Goal: Transaction & Acquisition: Purchase product/service

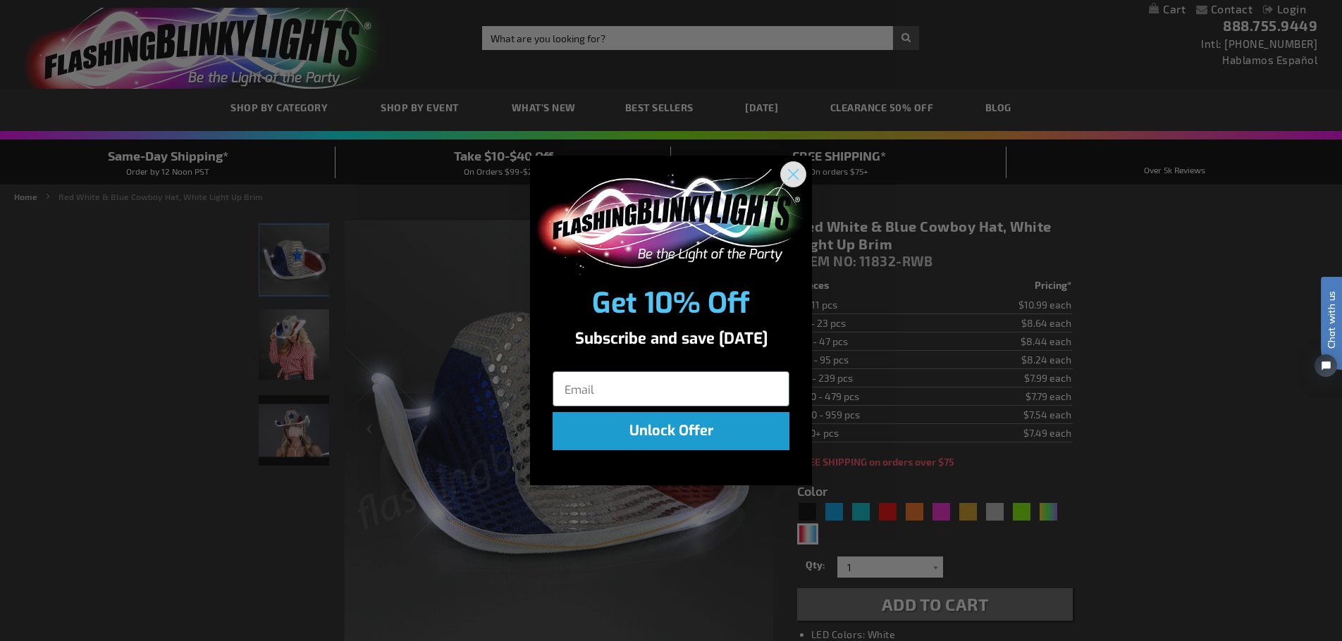
click at [794, 173] on icon "Close dialog" at bounding box center [794, 174] width 10 height 10
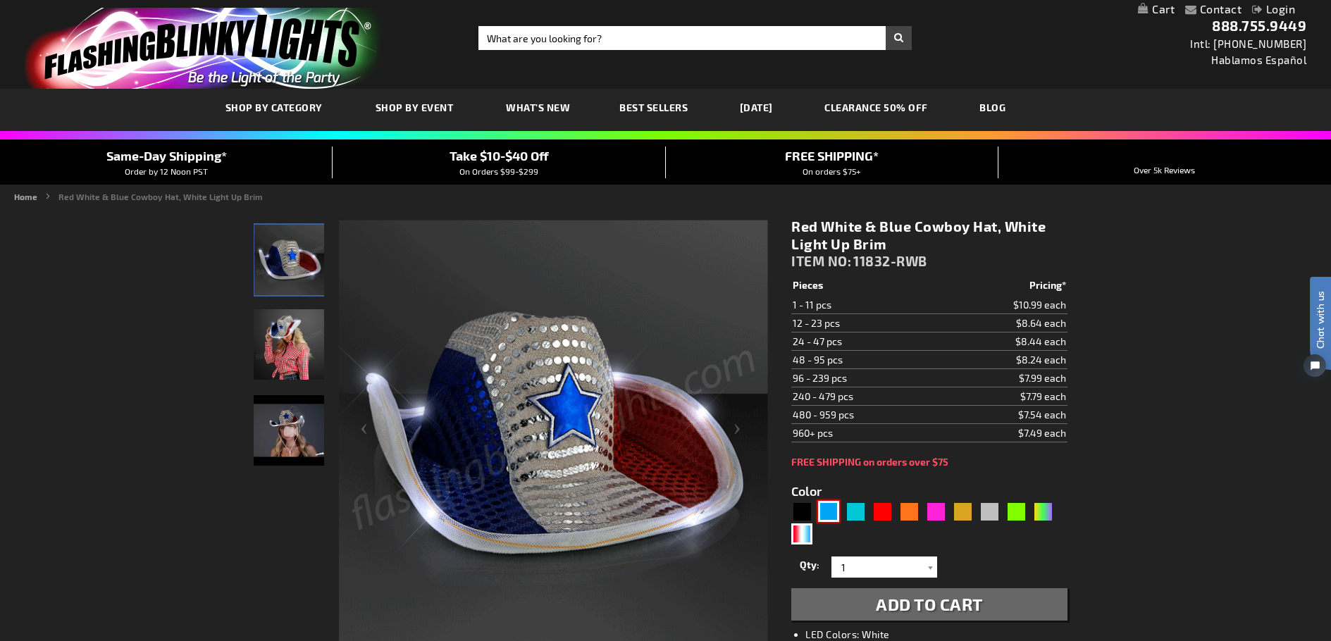
click at [830, 514] on div "Blue" at bounding box center [828, 511] width 21 height 21
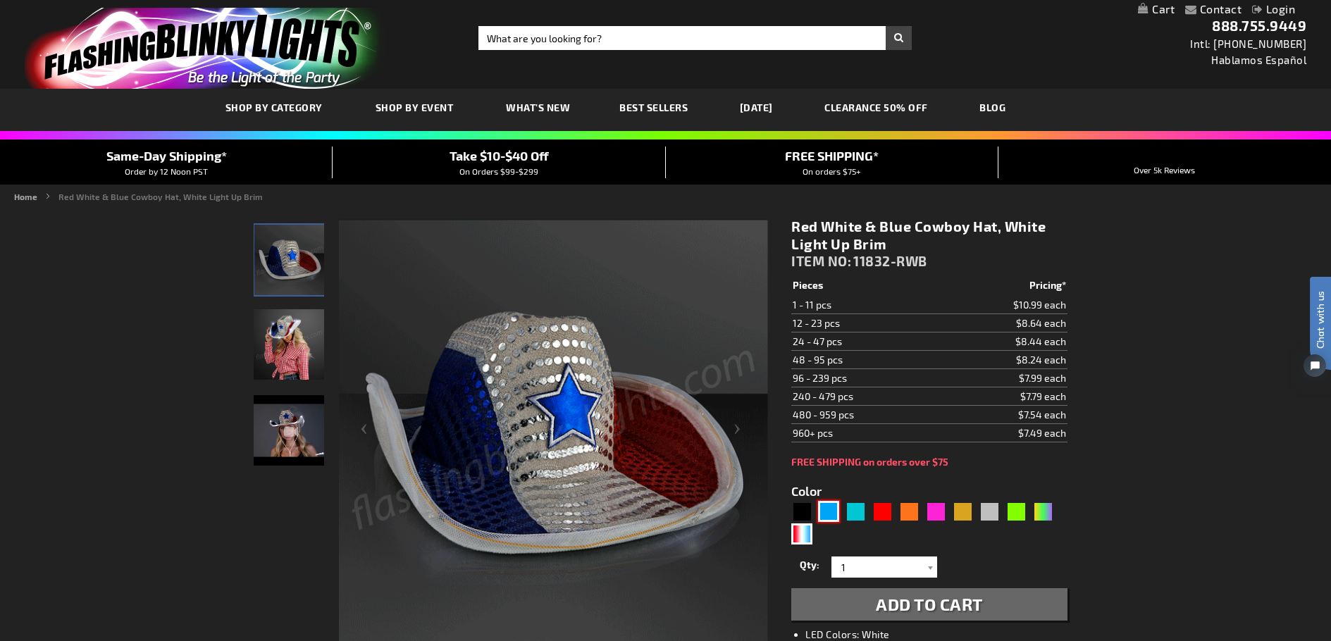
type input "5629"
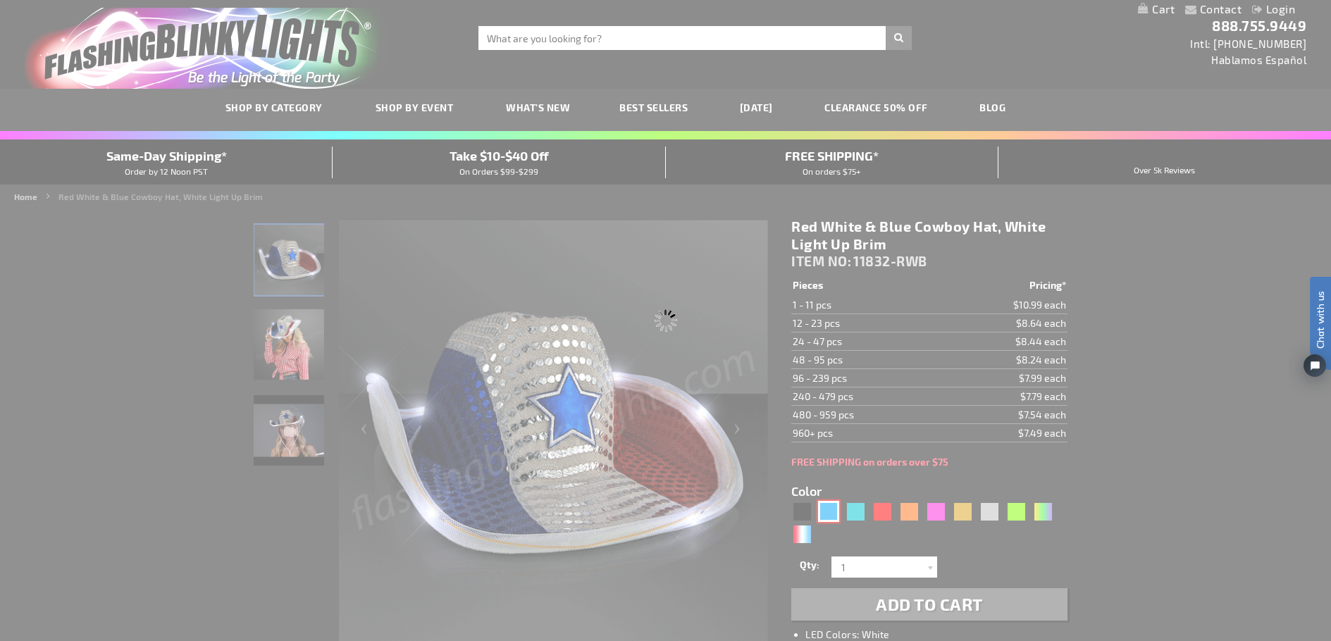
type input "11832-BL"
type input "Customize - Blue Sequin Cowboy Hat with Blue LED Brim - ITEM NO: 11832-BL"
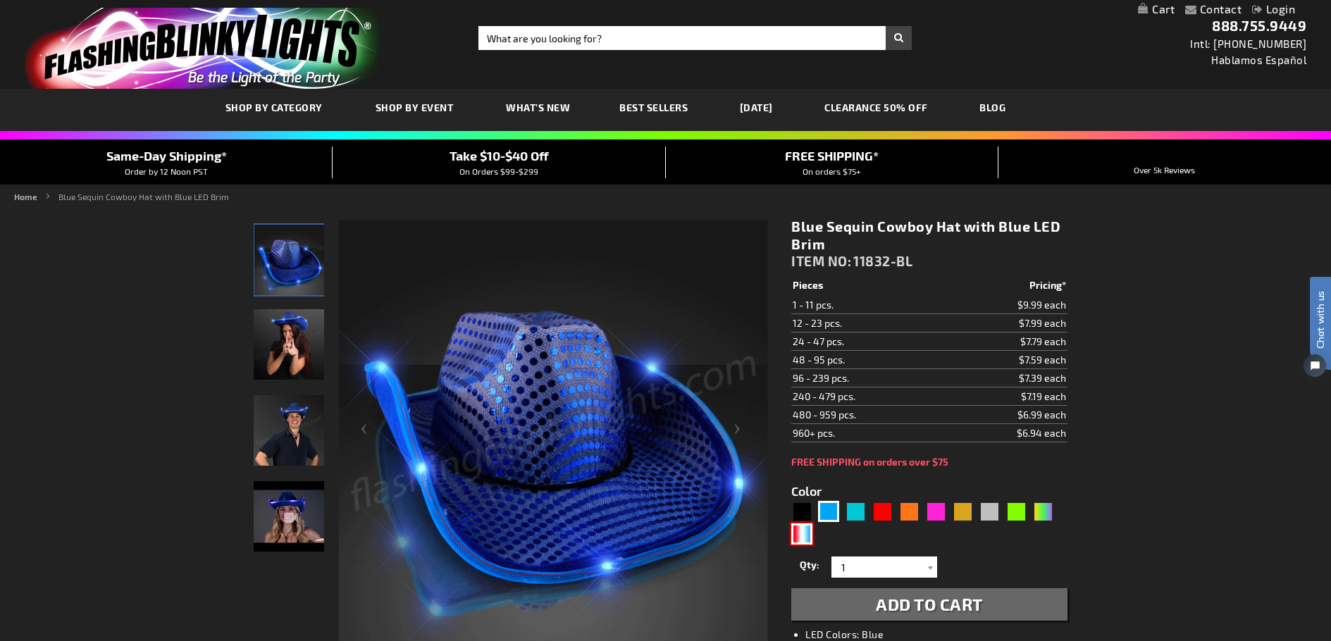
click at [804, 538] on div "RWB" at bounding box center [801, 534] width 21 height 21
type input "5643"
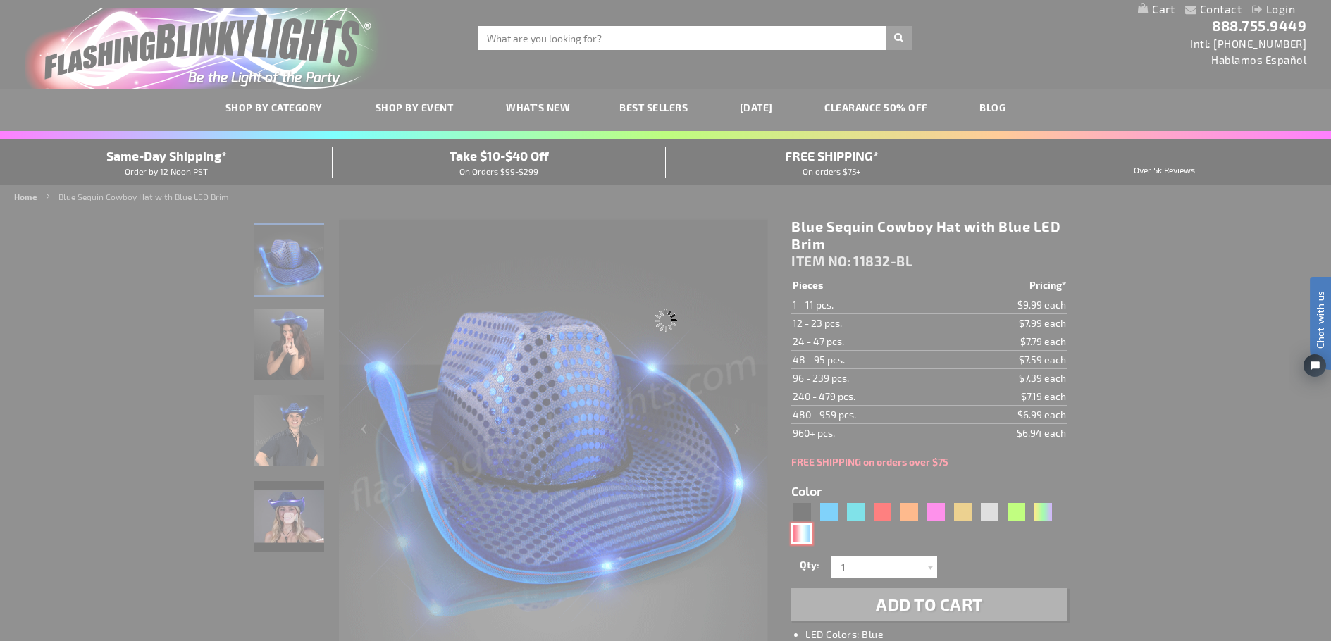
type input "11832-RWB"
type input "Customize - Red White &amp; Blue Cowboy Hat, White Light Up Brim - ITEM NO: 118…"
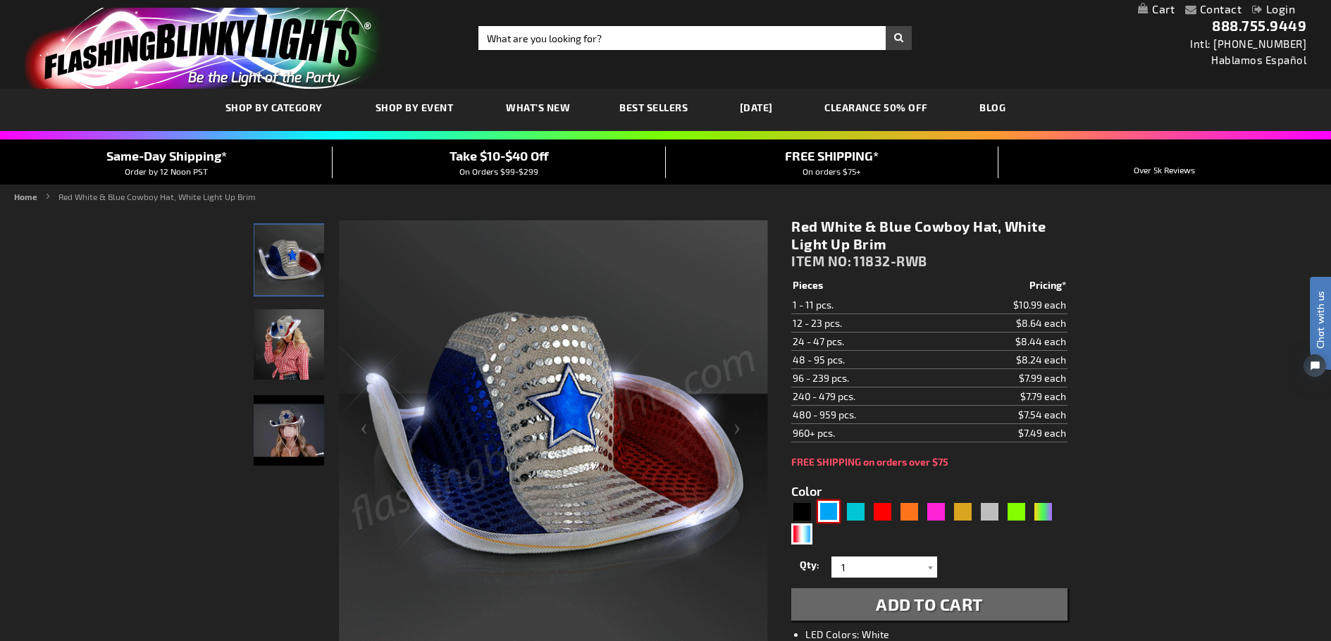
click at [825, 507] on div "Blue" at bounding box center [828, 511] width 21 height 21
type input "5629"
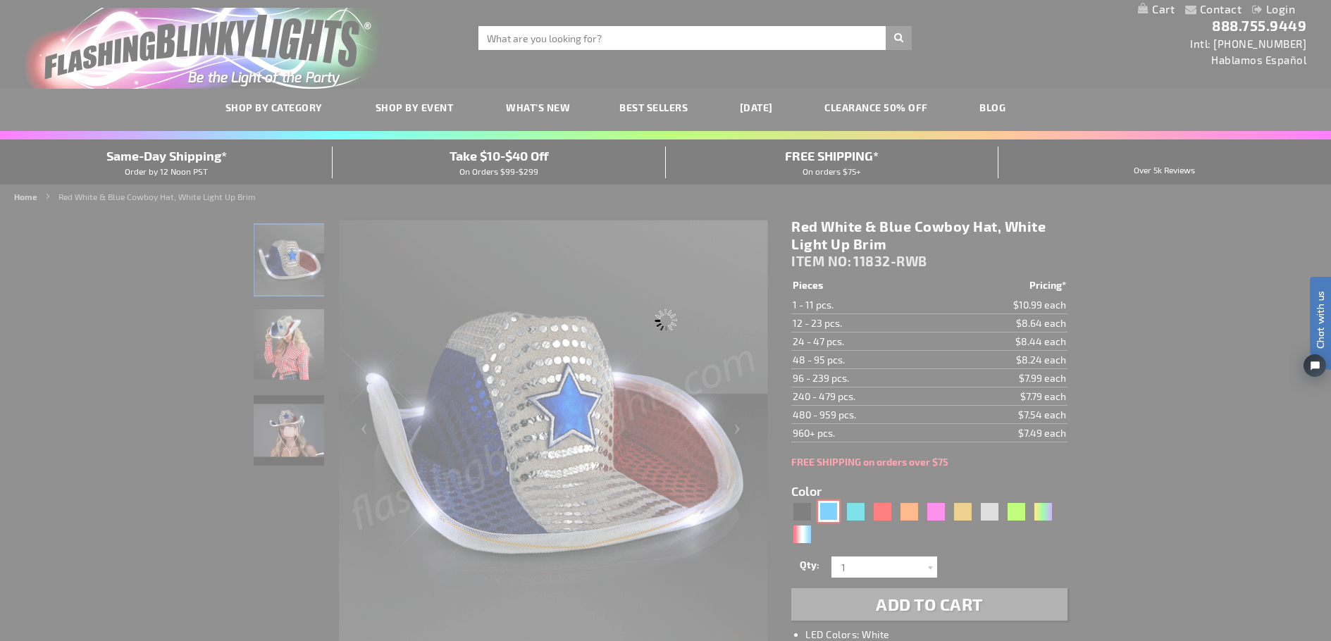
type input "11832-BL"
type input "Customize - Blue Sequin Cowboy Hat with Blue LED Brim - ITEM NO: 11832-BL"
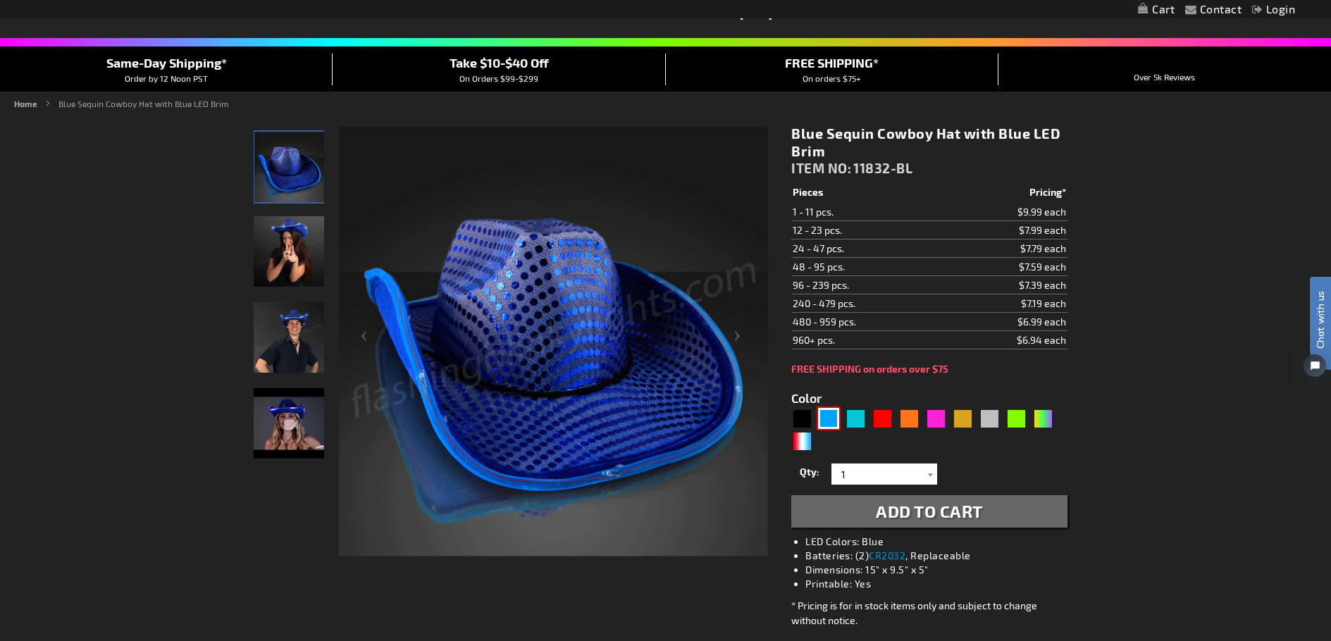
scroll to position [70, 0]
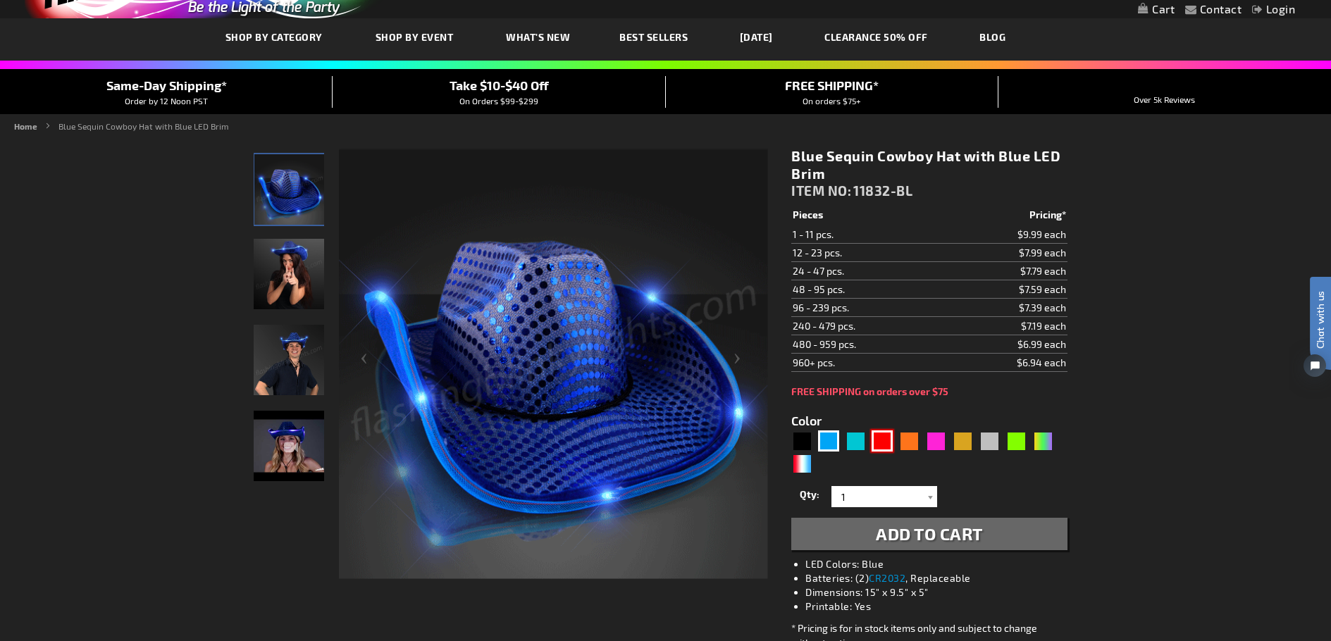
click at [881, 441] on div "Red" at bounding box center [882, 441] width 21 height 21
type input "5641"
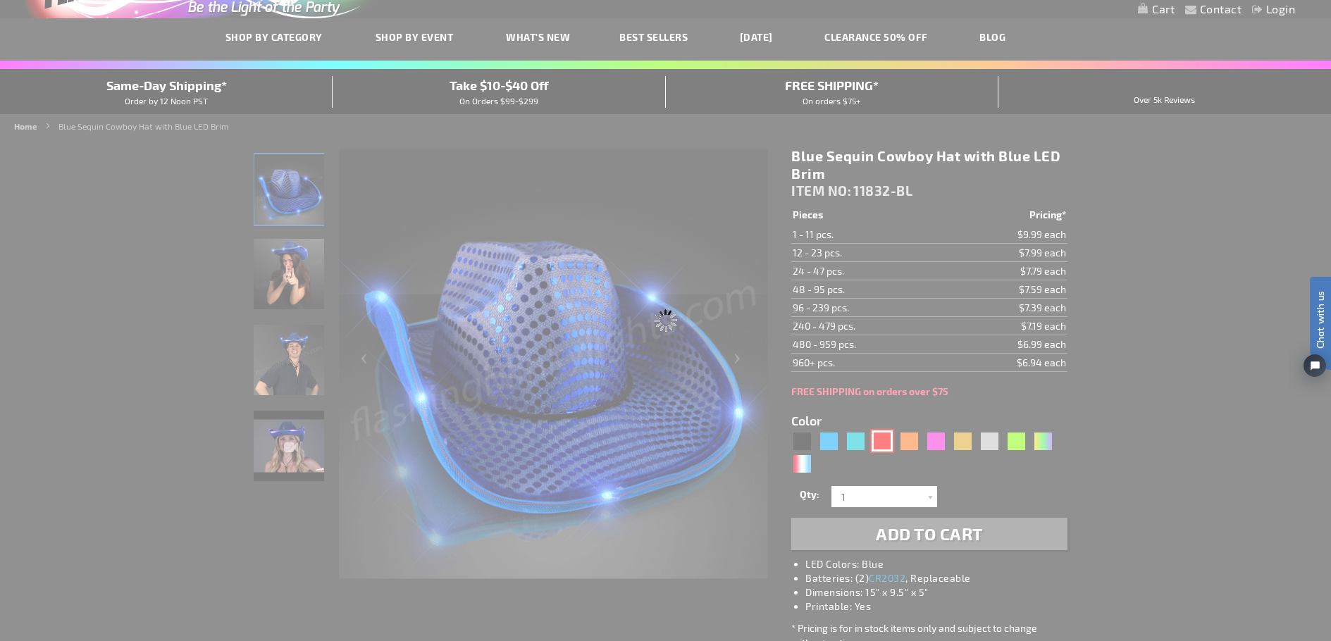
type input "11832-RD"
type input "Customize - Red Sequin Cowboy Hat with Red LED Brim - ITEM NO: 11832-RD"
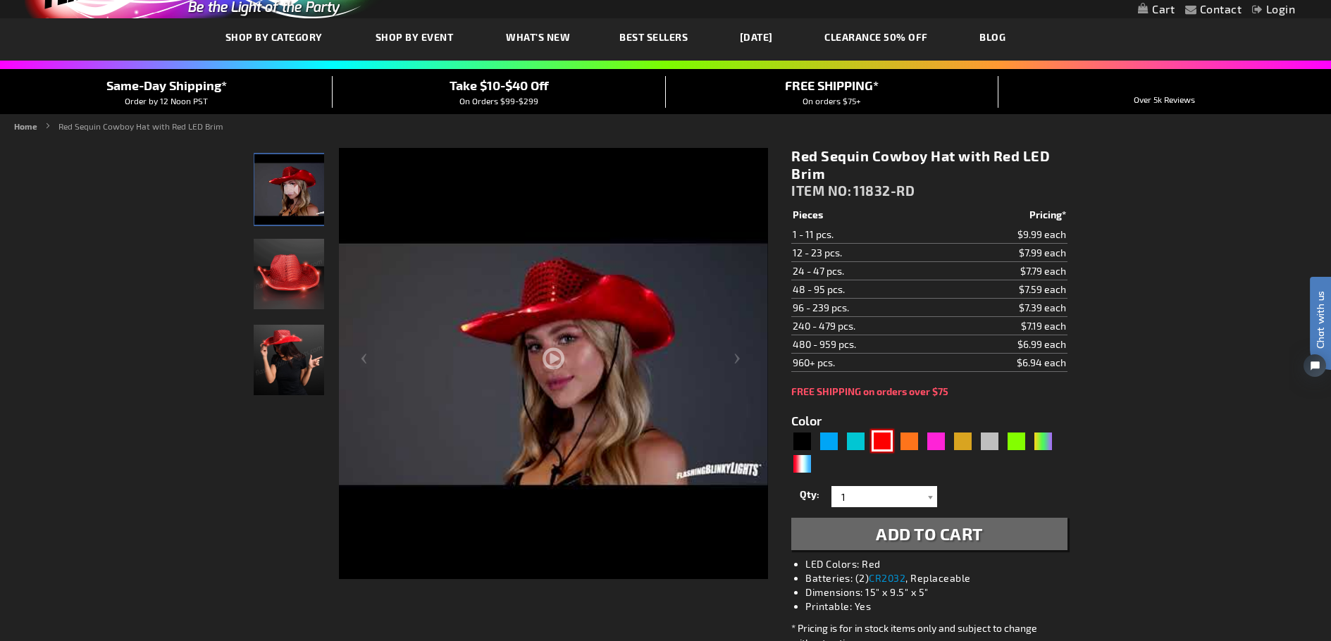
click at [294, 291] on img at bounding box center [289, 274] width 70 height 70
